Goal: Information Seeking & Learning: Learn about a topic

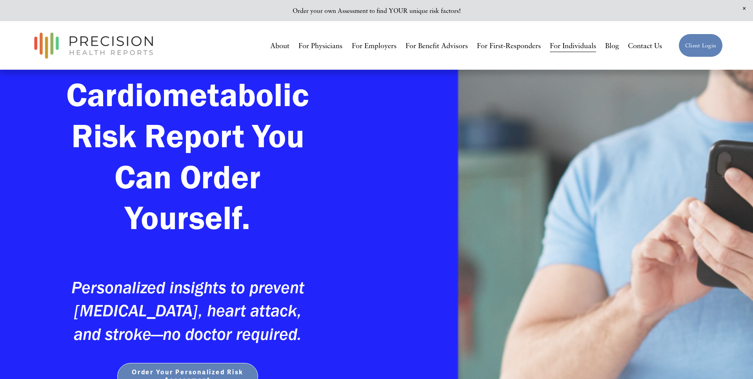
scroll to position [102, 0]
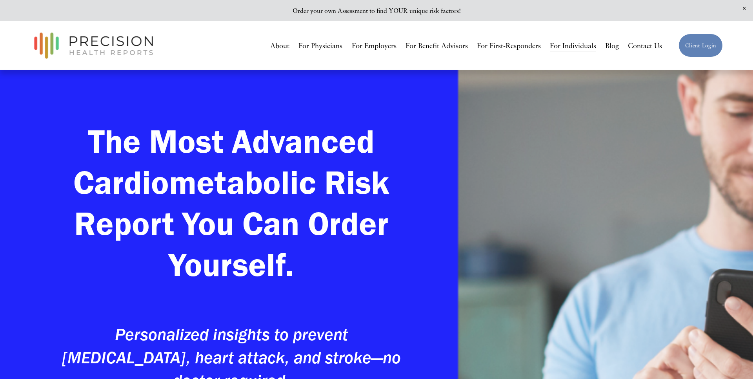
drag, startPoint x: 686, startPoint y: 144, endPoint x: 749, endPoint y: 142, distance: 63.2
click at [690, 143] on div "The Most Advanced Cardiometabolic Risk Report You Can Order Yourself. Personali…" at bounding box center [376, 359] width 753 height 514
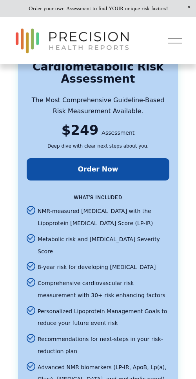
scroll to position [1989, 0]
